Goal: Navigation & Orientation: Find specific page/section

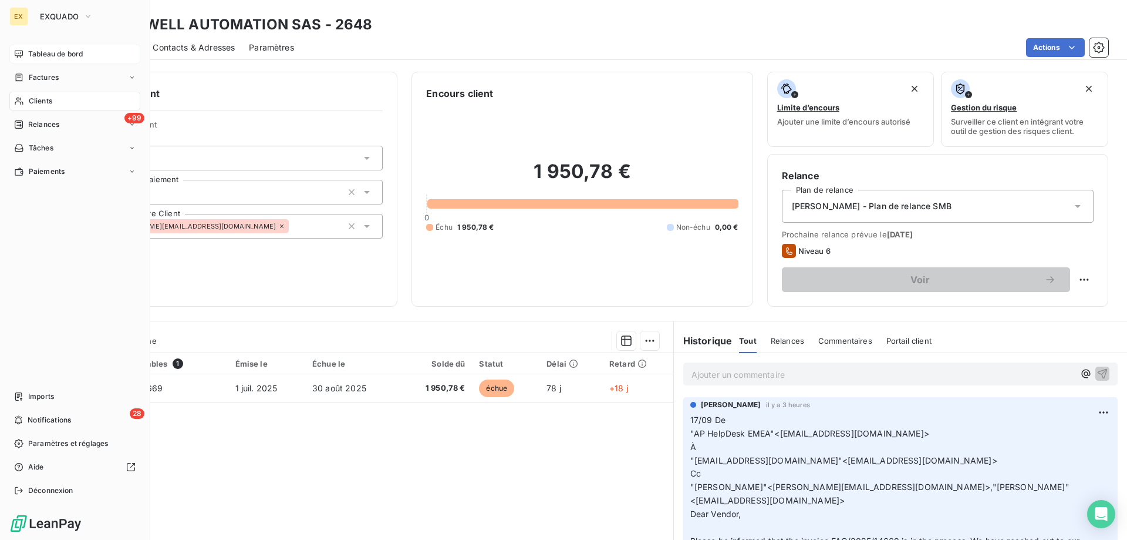
click at [22, 46] on div "Tableau de bord" at bounding box center [74, 54] width 131 height 19
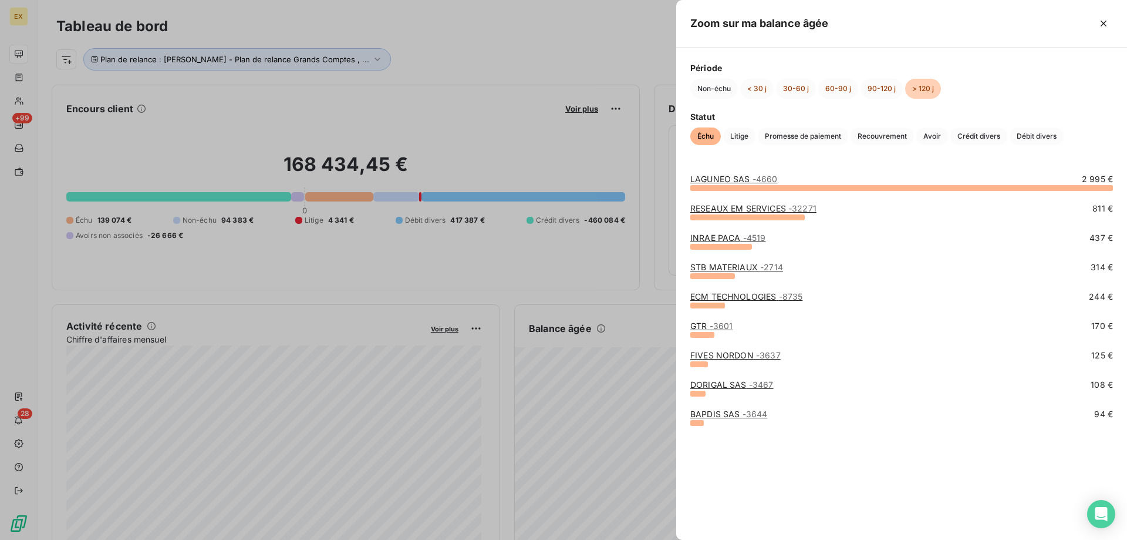
click at [633, 331] on div at bounding box center [563, 270] width 1127 height 540
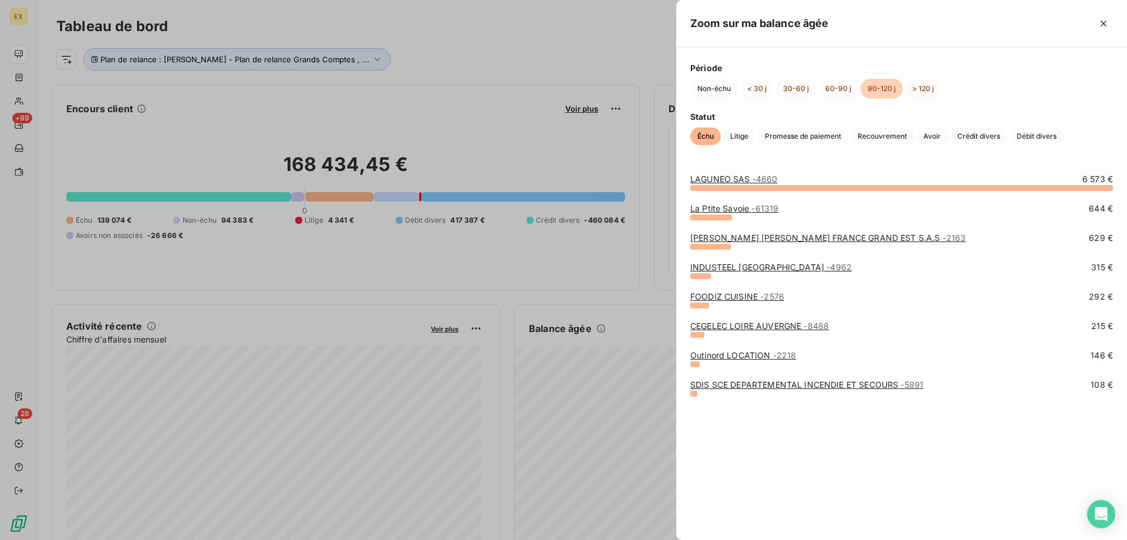
click at [638, 332] on div at bounding box center [563, 270] width 1127 height 540
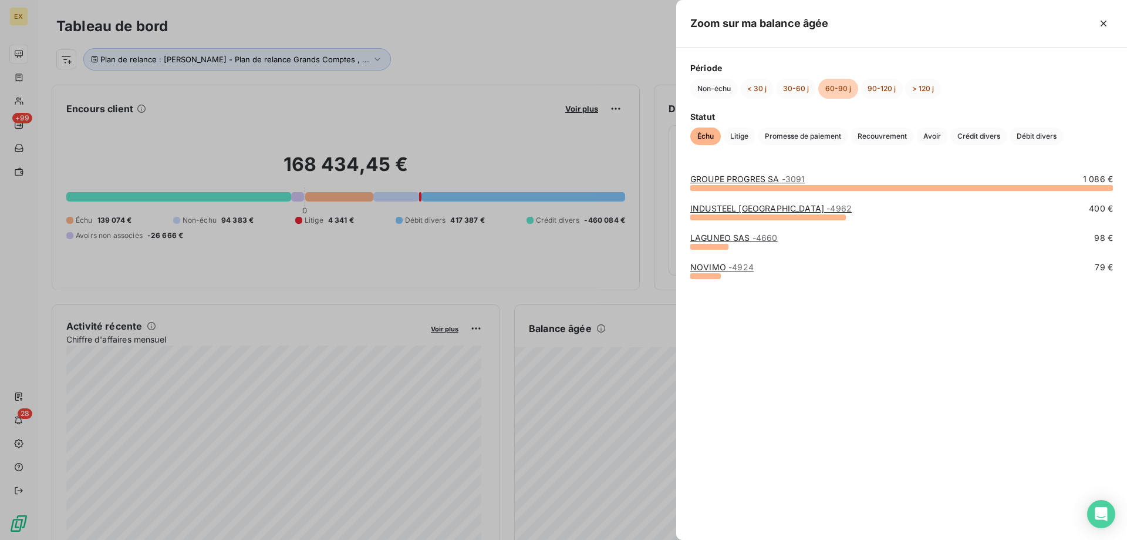
click at [686, 418] on div "GROUPE PROGRES SA - 3091 1 086 € INDUSTEEL [GEOGRAPHIC_DATA] - 4962 400 € LAGUN…" at bounding box center [901, 349] width 451 height 380
click at [666, 426] on div at bounding box center [563, 270] width 1127 height 540
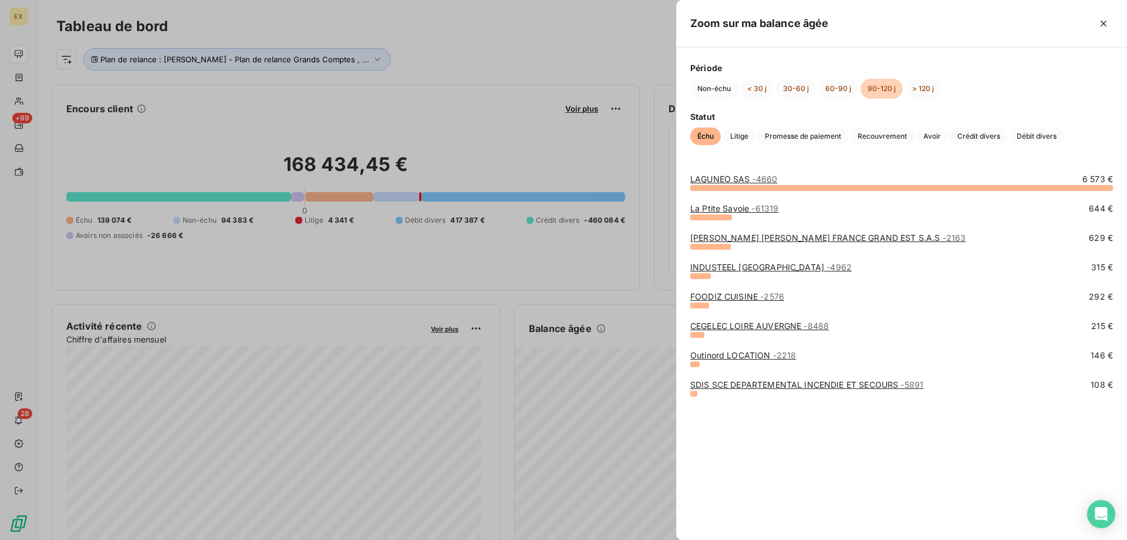
click at [638, 324] on div at bounding box center [563, 270] width 1127 height 540
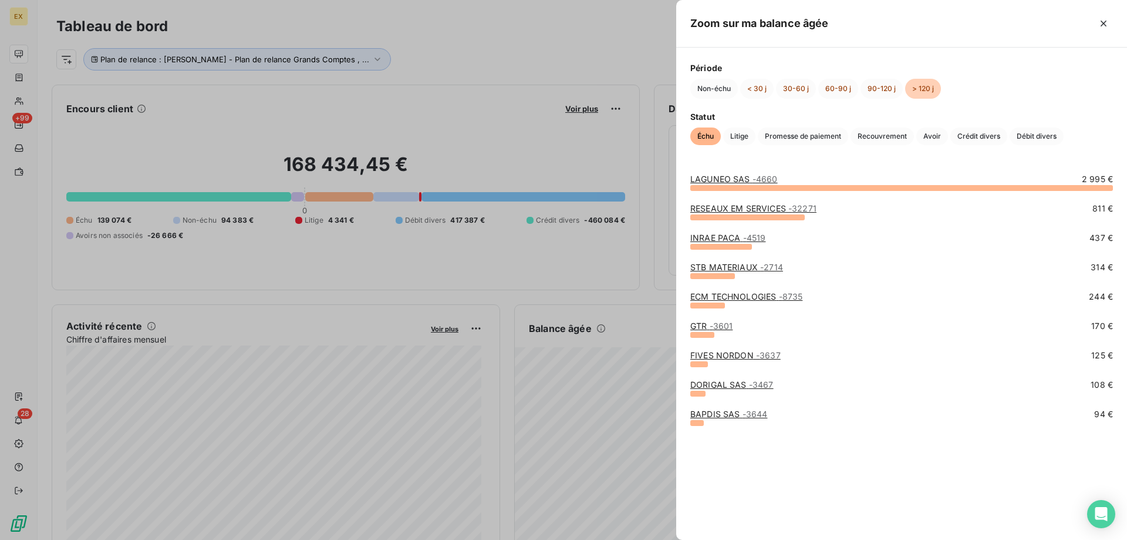
click at [724, 175] on link "LAGUNEO SAS - 4660" at bounding box center [733, 179] width 87 height 10
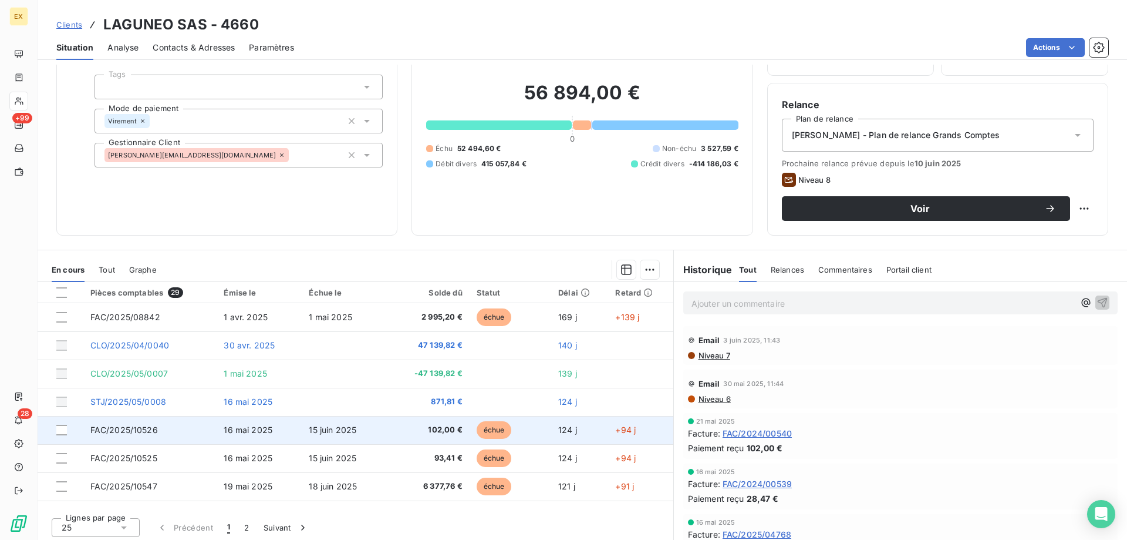
scroll to position [75, 0]
